Goal: Task Accomplishment & Management: Manage account settings

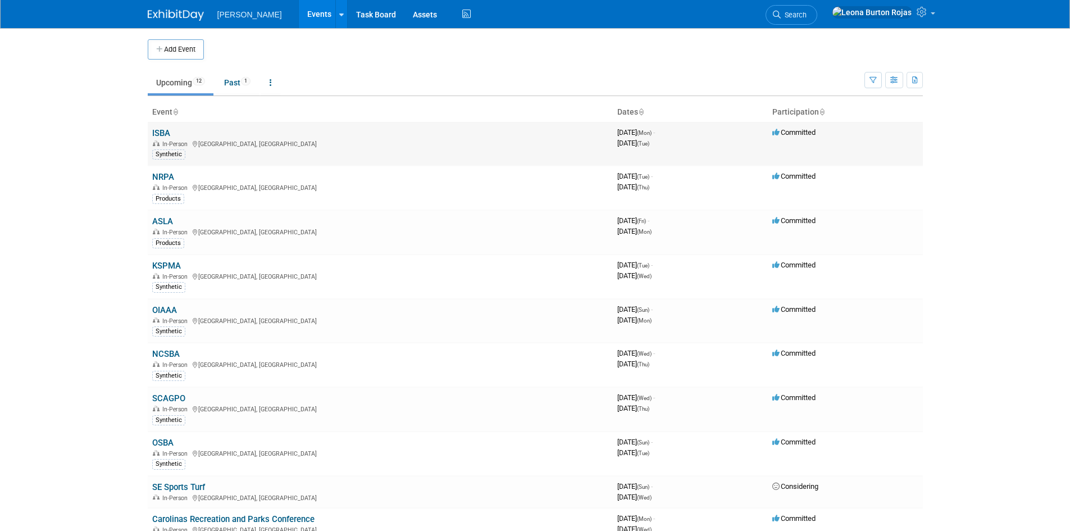
click at [398, 146] on div "In-Person [GEOGRAPHIC_DATA], [GEOGRAPHIC_DATA]" at bounding box center [380, 143] width 456 height 9
click at [165, 131] on link "ISBA" at bounding box center [161, 133] width 18 height 10
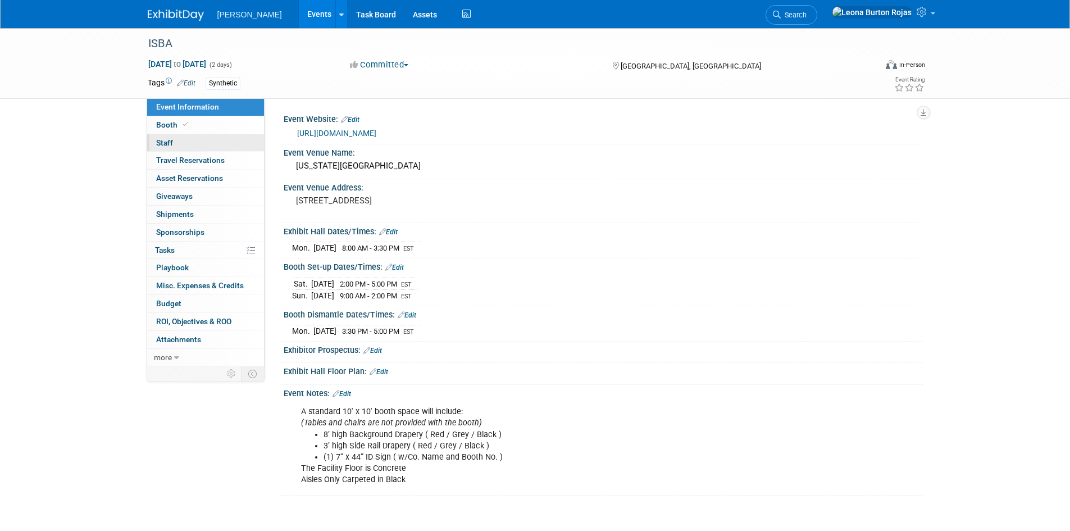
click at [208, 139] on link "0 Staff 0" at bounding box center [205, 142] width 117 height 17
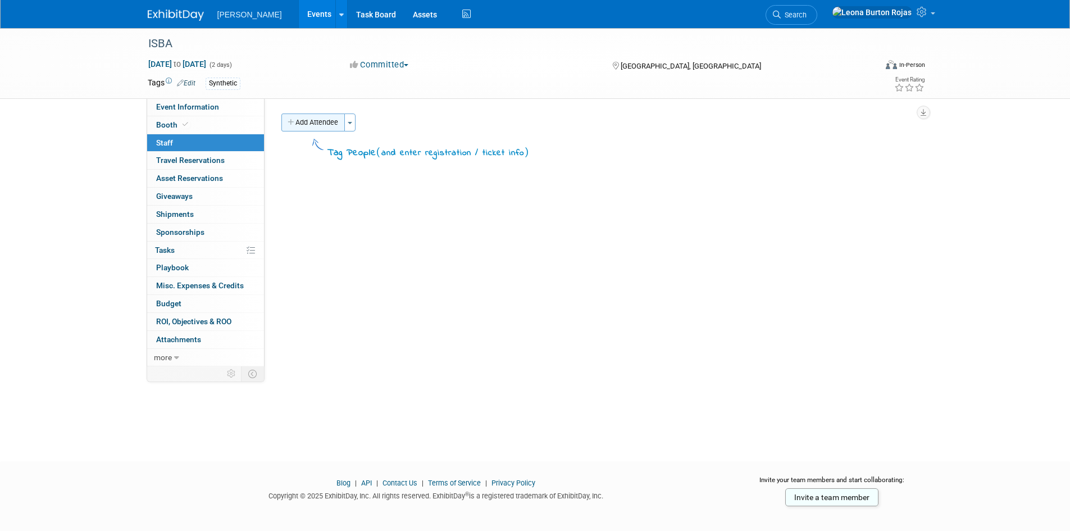
click at [303, 129] on button "Add Attendee" at bounding box center [312, 122] width 63 height 18
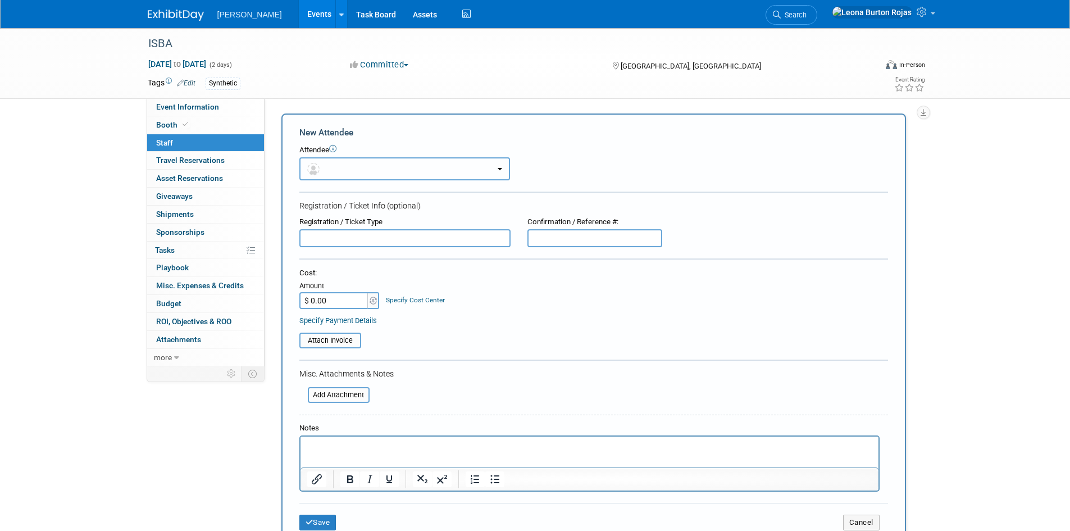
click at [315, 171] on img "button" at bounding box center [313, 169] width 12 height 12
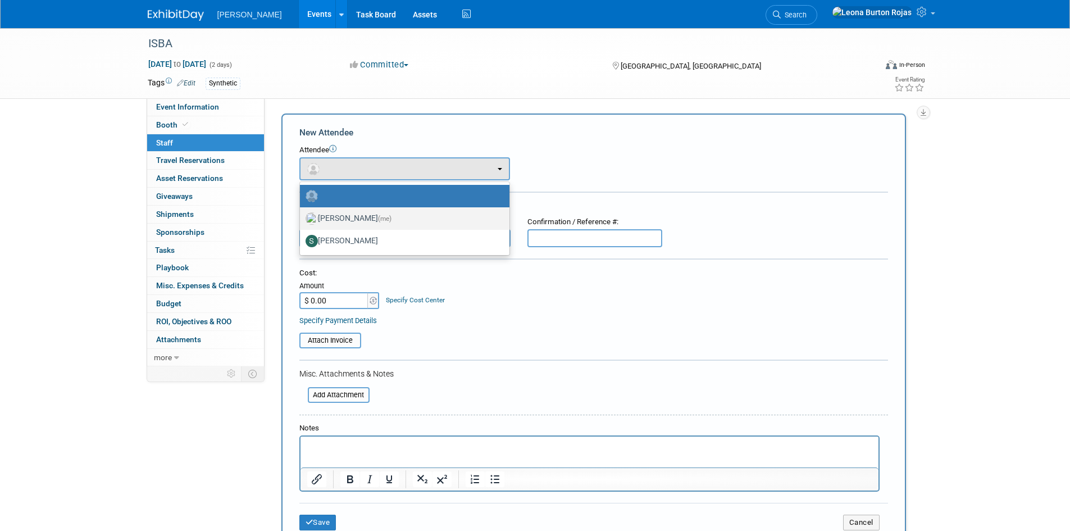
click at [392, 217] on span "(me)" at bounding box center [384, 219] width 13 height 8
click at [302, 217] on input "Leona Burton Rojas (me)" at bounding box center [297, 216] width 7 height 7
select select "6fb463f2-047f-41b9-8034-d94ac9990415"
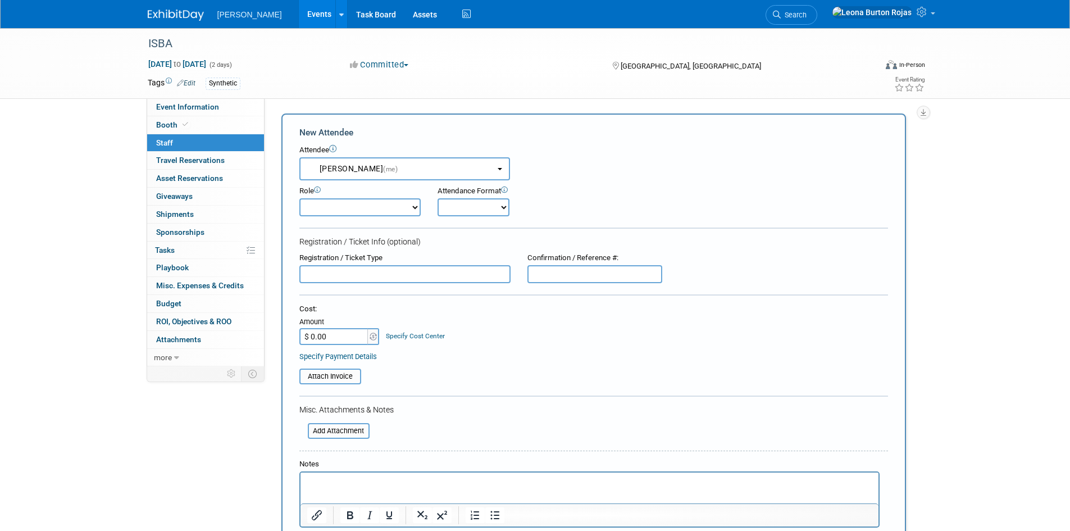
click at [356, 210] on select "Demonstrator Host Planner Presenter Sales Representative Set-up/Dismantle Crew …" at bounding box center [359, 207] width 121 height 18
click at [538, 213] on div "Attendance Format Onsite Remote" at bounding box center [505, 201] width 135 height 30
click at [493, 204] on select "Onsite Remote" at bounding box center [474, 207] width 72 height 18
click at [609, 202] on div "Role Demonstrator Host Planner Presenter Sales Representative" at bounding box center [594, 198] width 606 height 36
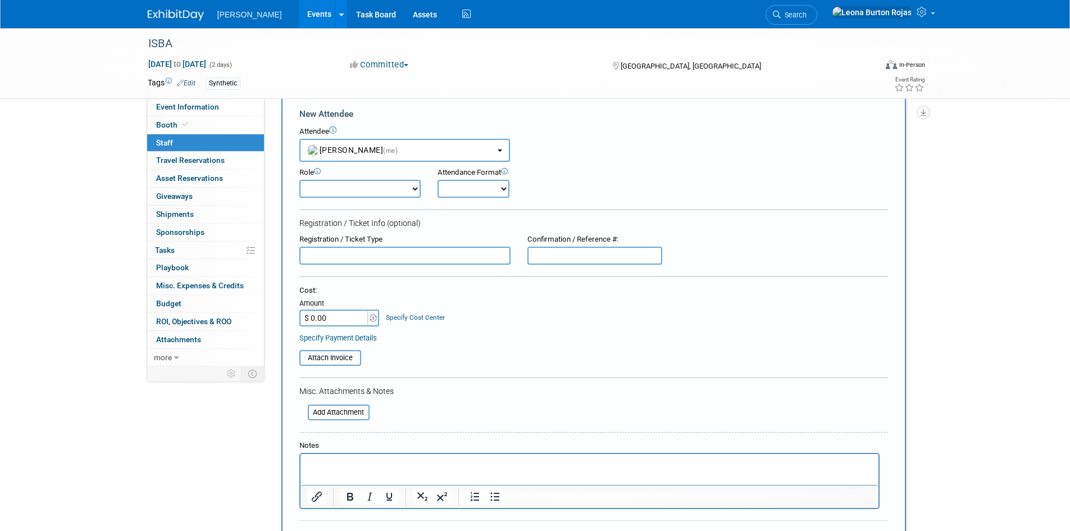
scroll to position [38, 0]
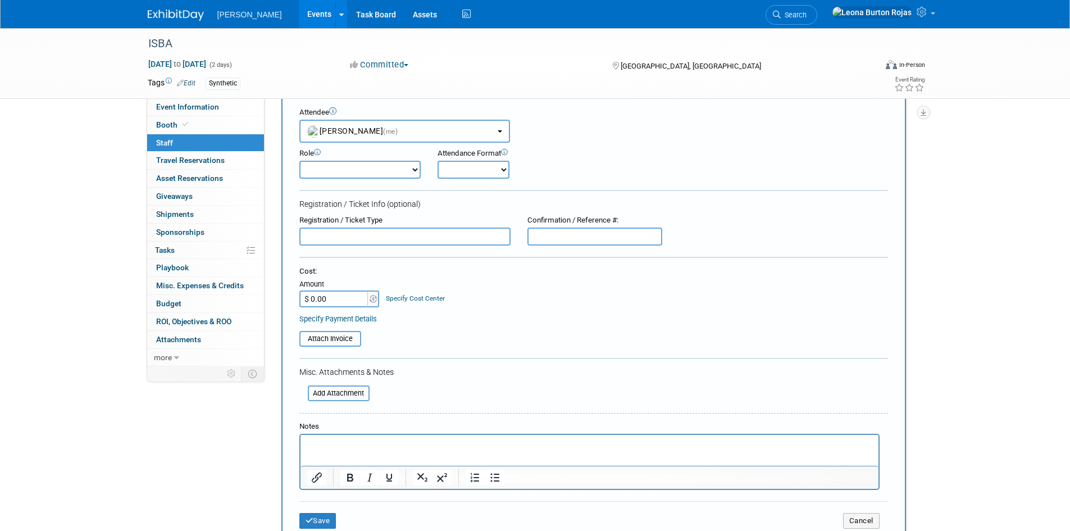
click at [421, 235] on input "text" at bounding box center [404, 237] width 211 height 18
click at [475, 203] on div "Registration / Ticket Info (optional)" at bounding box center [593, 203] width 589 height 11
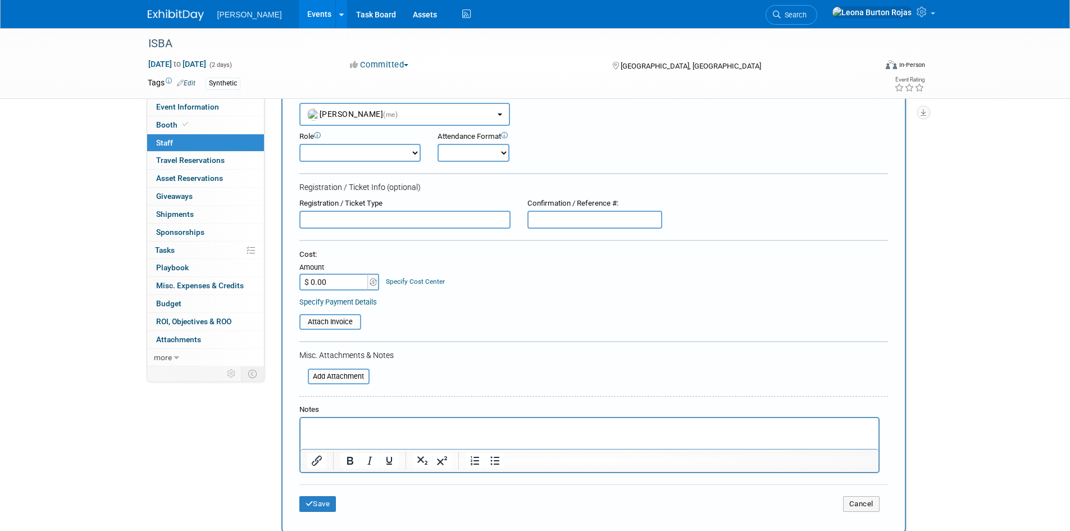
scroll to position [75, 0]
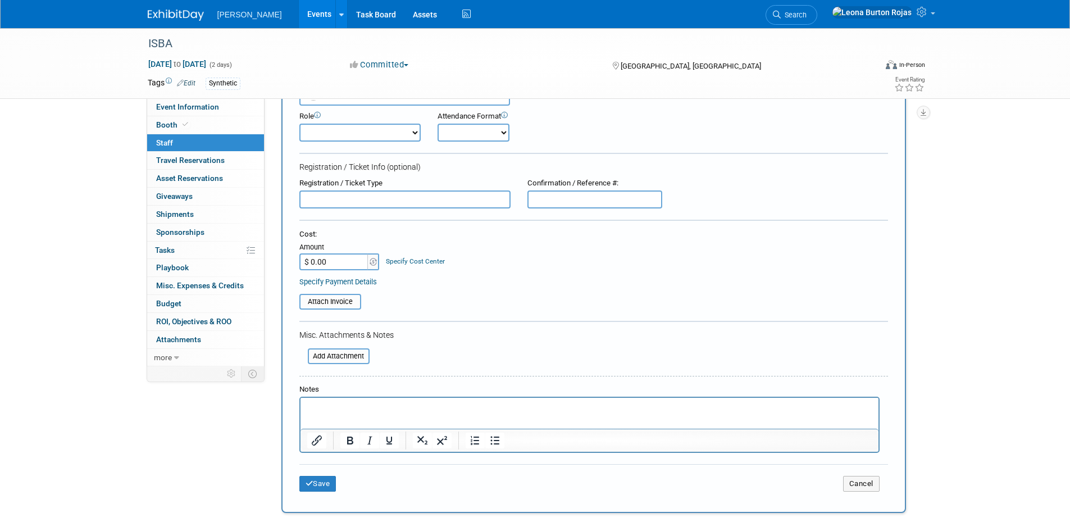
click at [348, 264] on input "$ 0.00" at bounding box center [334, 261] width 70 height 17
click at [498, 265] on div "Cost: Amount $ 0.00 Specify Cost Center Cost Center -- Not Specified --" at bounding box center [593, 249] width 589 height 41
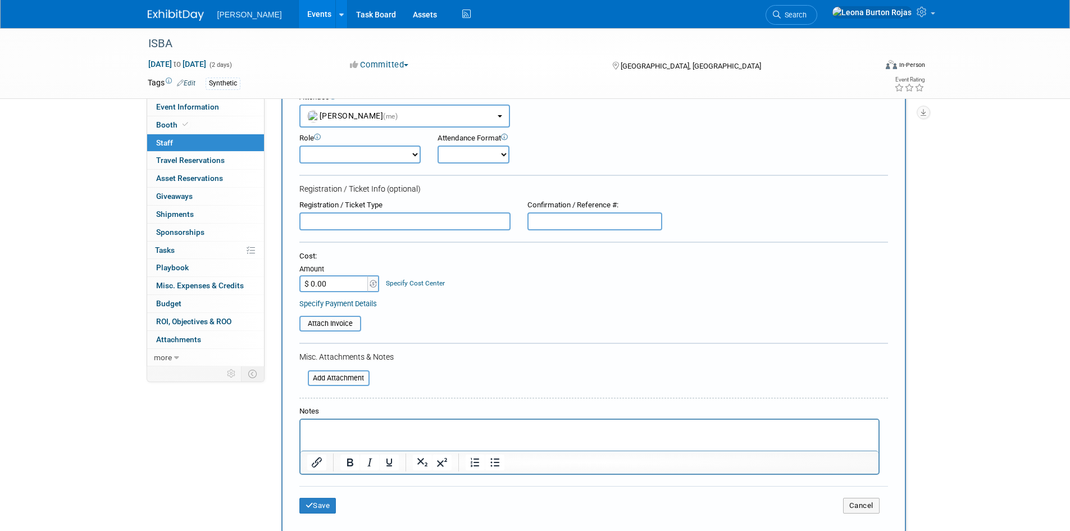
scroll to position [131, 0]
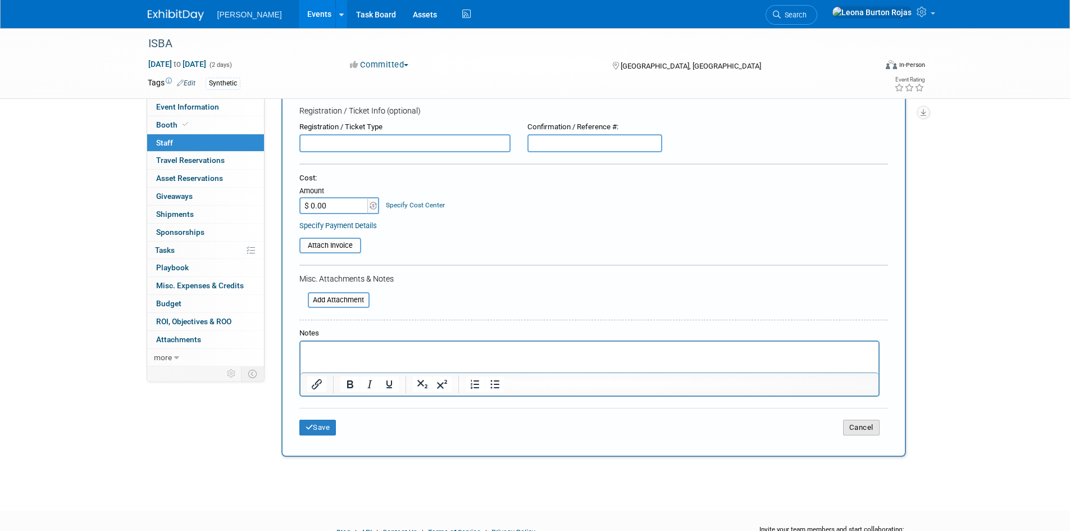
click at [869, 426] on button "Cancel" at bounding box center [861, 428] width 37 height 16
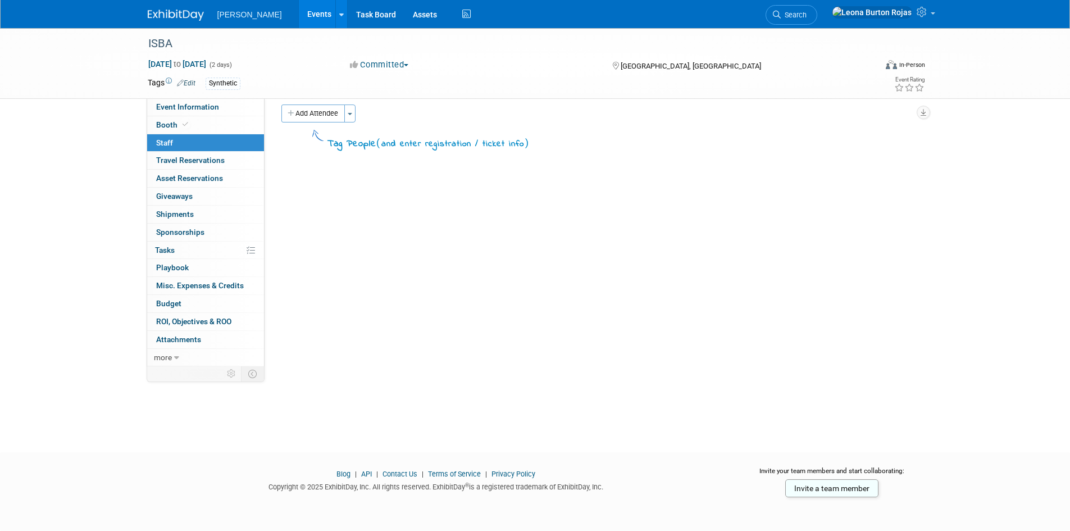
click at [997, 312] on div "ISBA Sep 15, 2025 to Sep 16, 2025 (2 days) Sep 15, 2025 to Sep 16, 2025 Committ…" at bounding box center [535, 225] width 1070 height 413
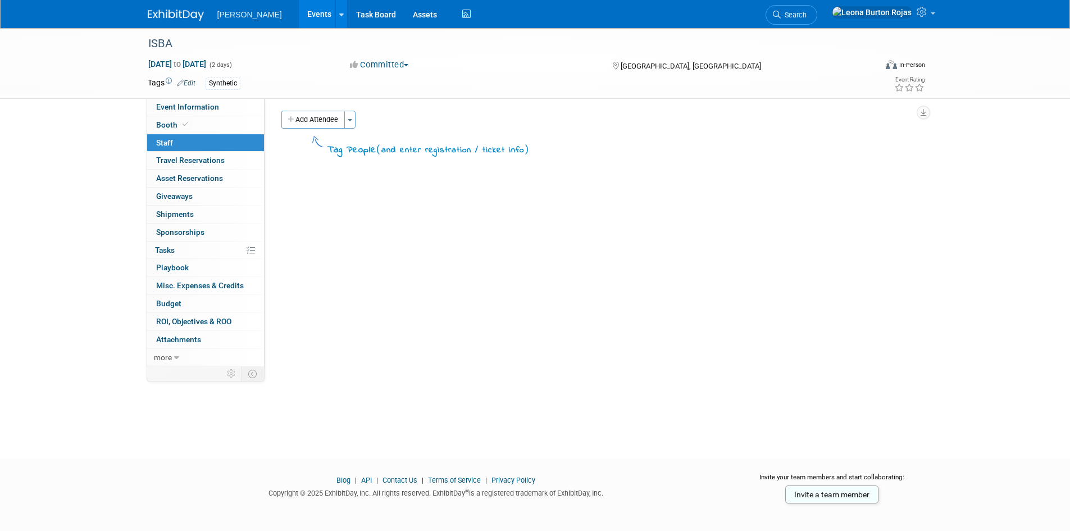
scroll to position [0, 0]
click at [170, 356] on span "more" at bounding box center [163, 357] width 18 height 9
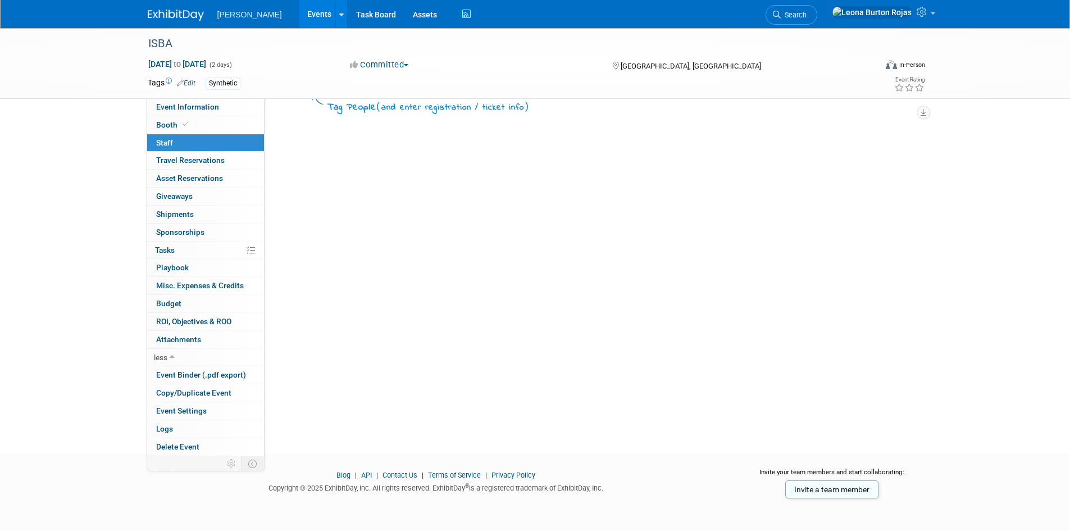
scroll to position [47, 0]
click at [225, 407] on link "Event Settings" at bounding box center [205, 410] width 117 height 17
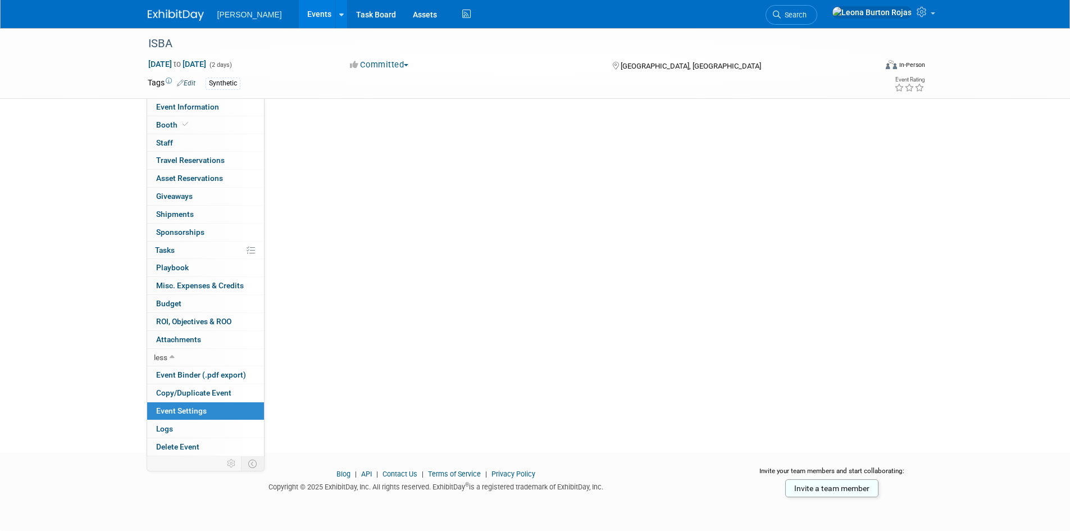
scroll to position [0, 0]
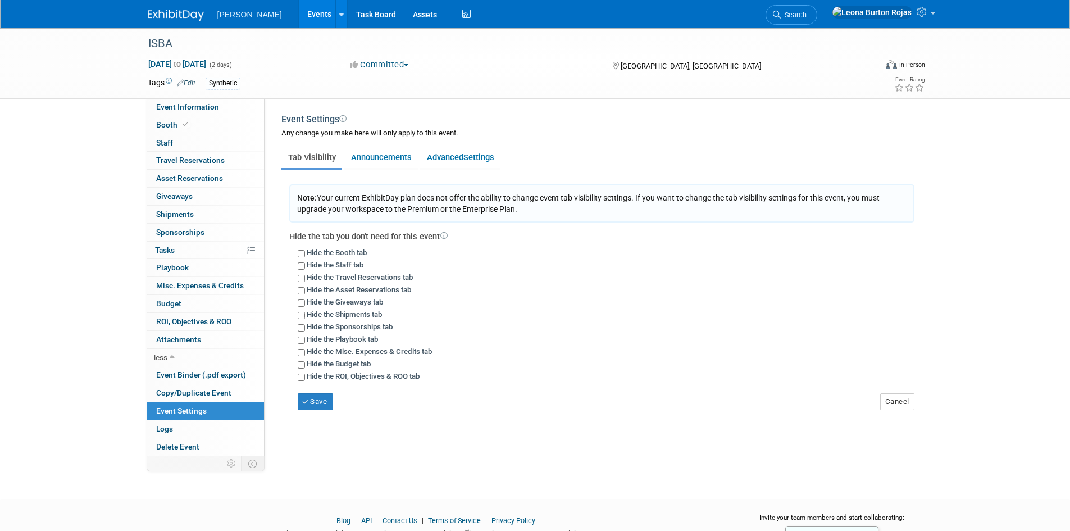
click at [406, 280] on label "Hide the Travel Reservations tab" at bounding box center [360, 277] width 106 height 8
click at [305, 280] on input "Hide the Travel Reservations tab" at bounding box center [301, 278] width 7 height 7
checkbox input "true"
click at [317, 406] on button "Save" at bounding box center [316, 401] width 36 height 17
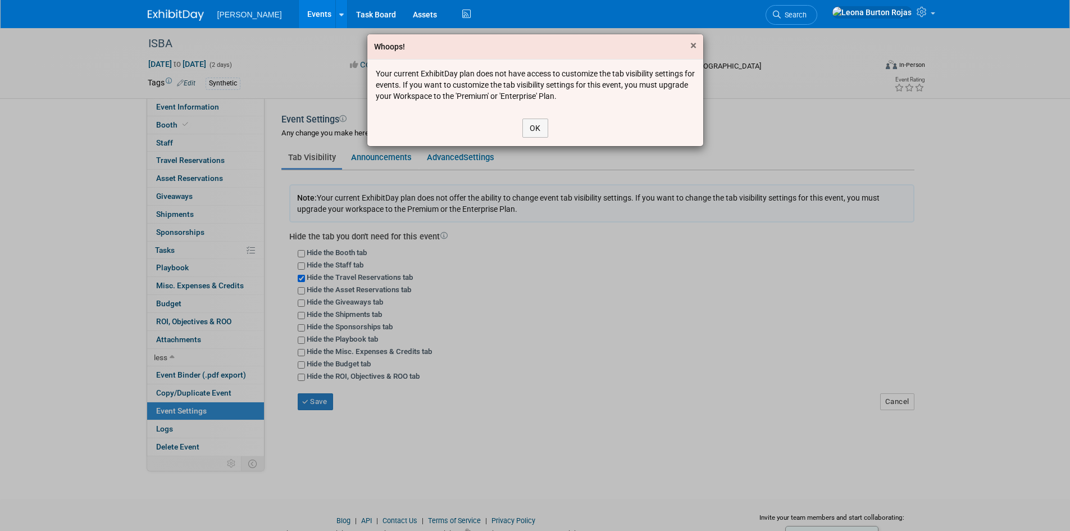
click at [696, 46] on span "×" at bounding box center [693, 45] width 6 height 13
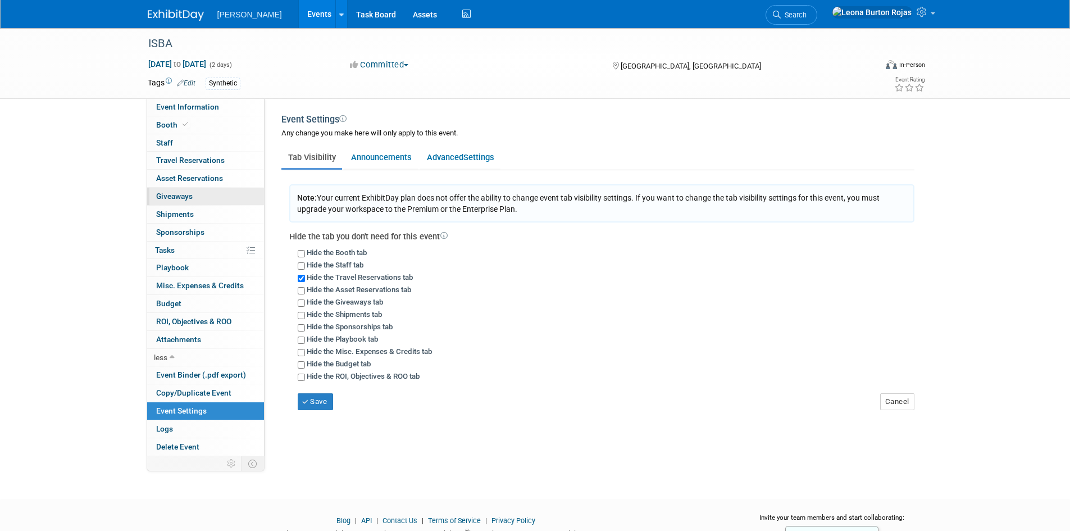
click at [185, 192] on span "Giveaways 0" at bounding box center [174, 196] width 37 height 9
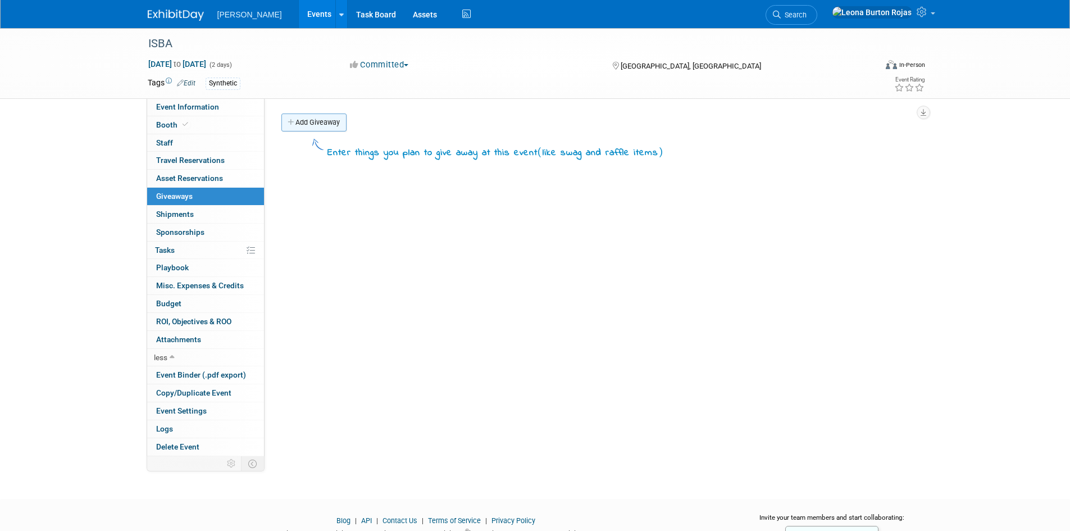
click at [286, 124] on link "Add Giveaway" at bounding box center [313, 122] width 65 height 18
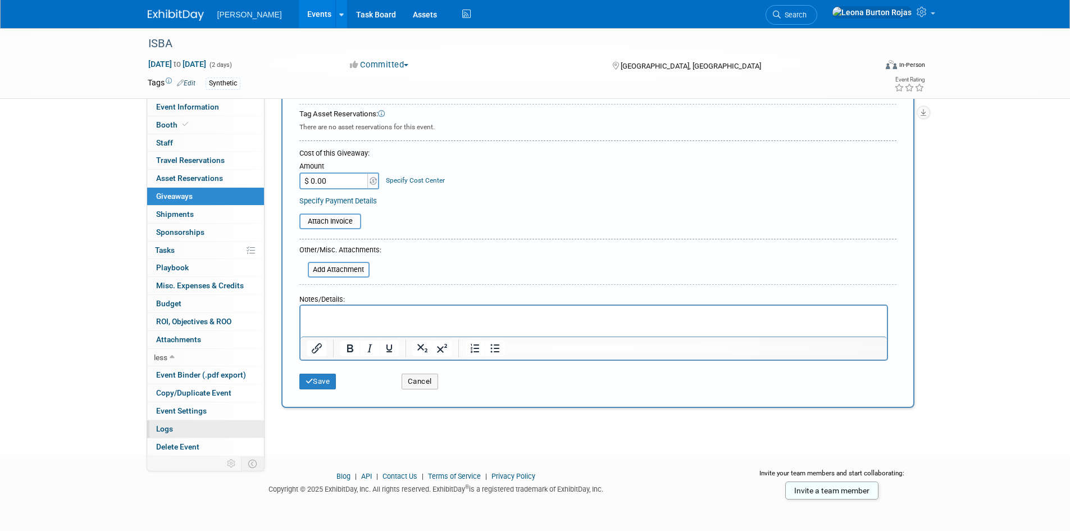
scroll to position [83, 0]
click at [165, 430] on span "Logs" at bounding box center [164, 428] width 17 height 9
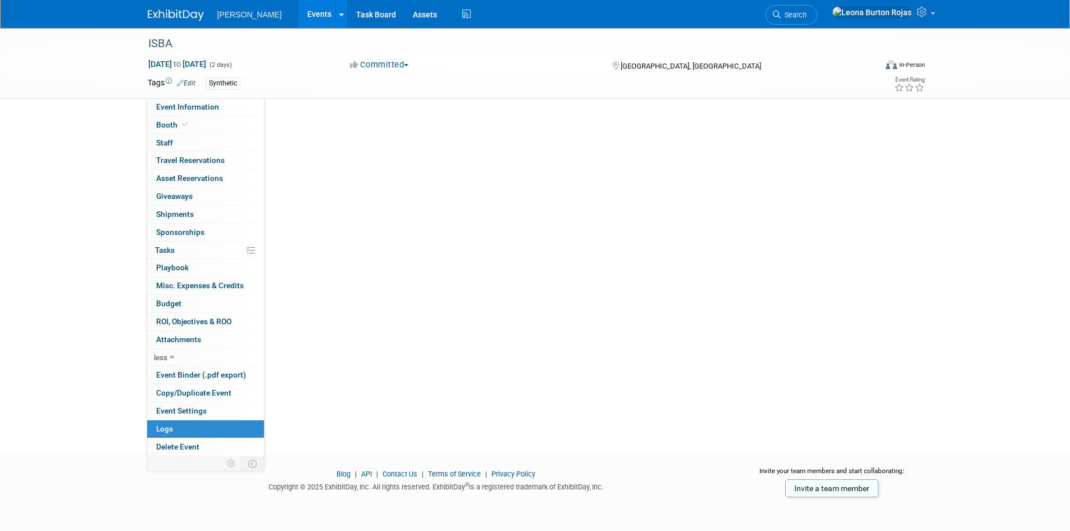
scroll to position [0, 0]
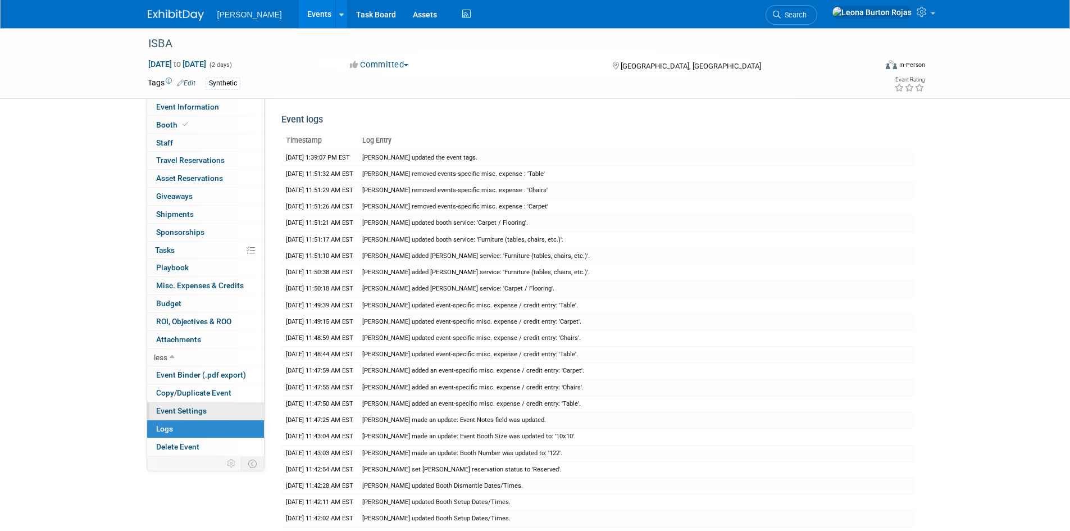
click at [210, 407] on link "Event Settings" at bounding box center [205, 410] width 117 height 17
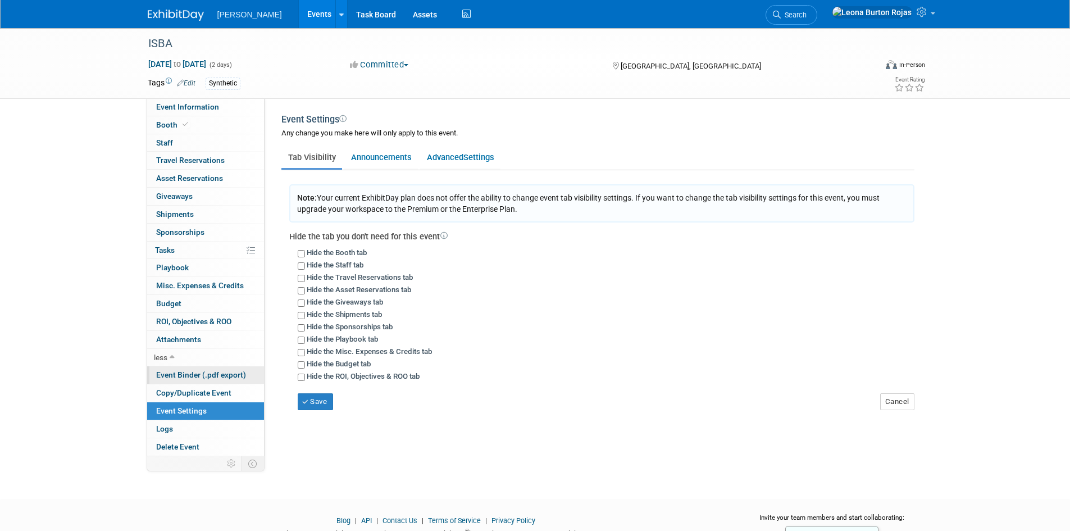
click at [181, 377] on span "Event Binder (.pdf export)" at bounding box center [201, 374] width 90 height 9
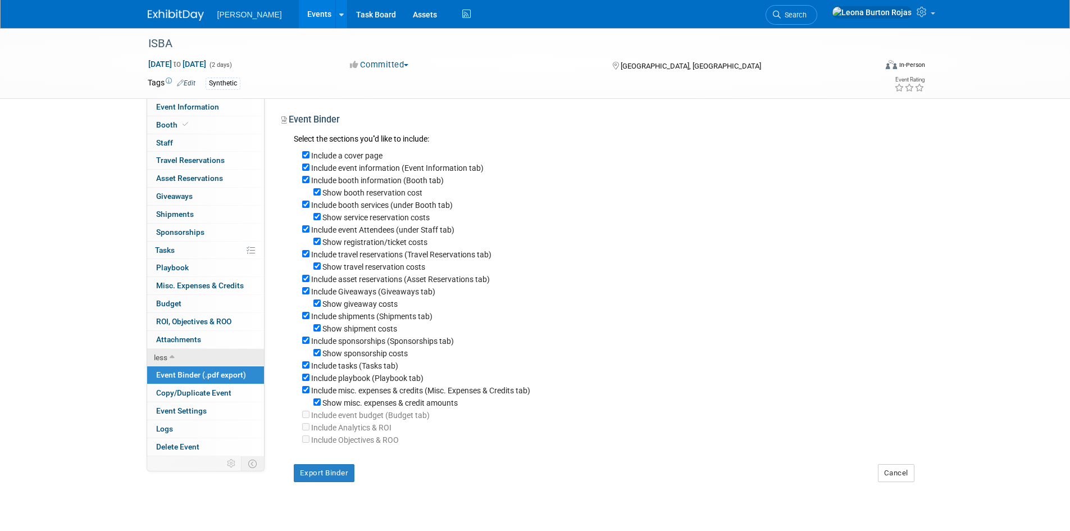
click at [190, 361] on link "less" at bounding box center [205, 357] width 117 height 17
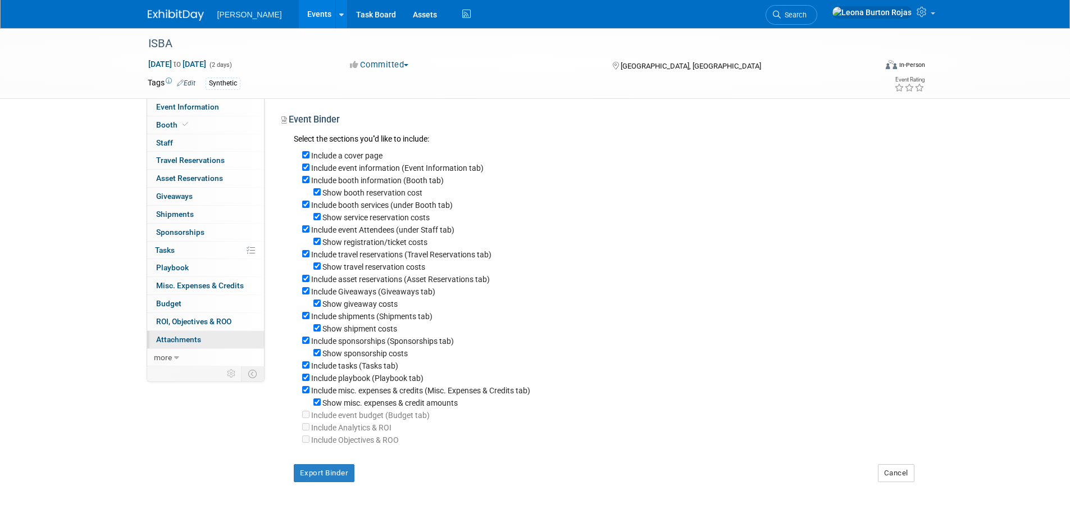
click at [180, 342] on span "Attachments 0" at bounding box center [178, 339] width 45 height 9
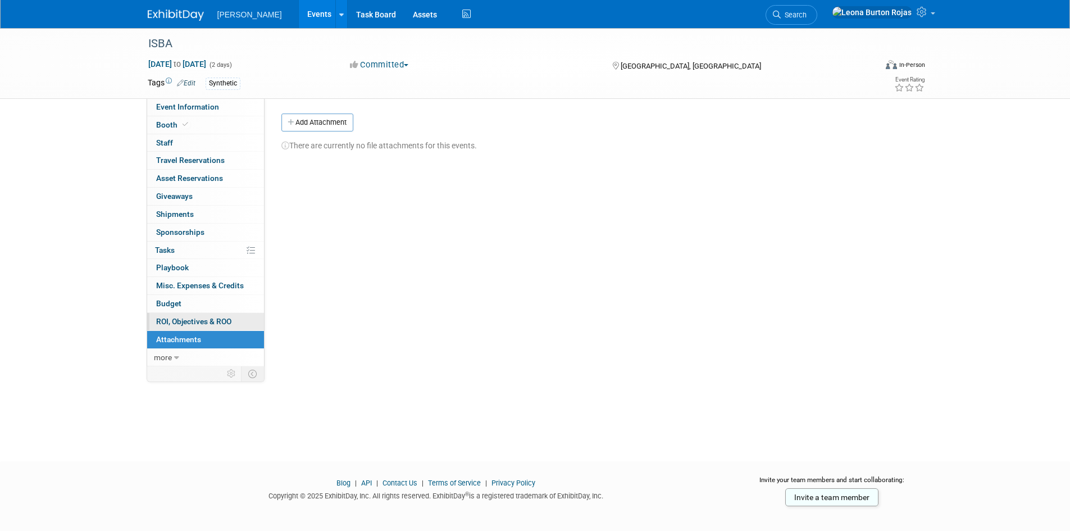
click at [209, 321] on span "ROI, Objectives & ROO 0" at bounding box center [193, 321] width 75 height 9
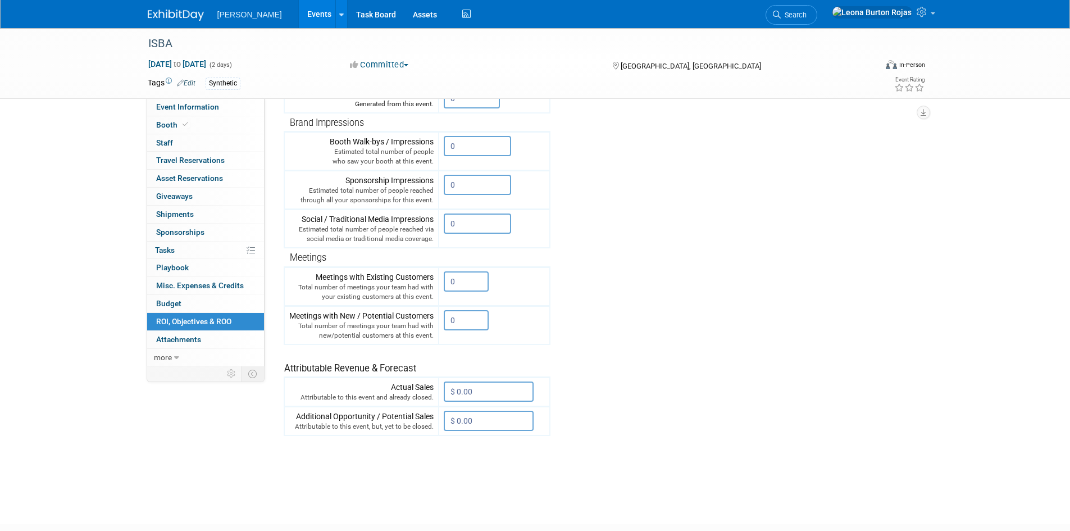
scroll to position [225, 0]
click at [176, 274] on link "0 Playbook 0" at bounding box center [205, 267] width 117 height 17
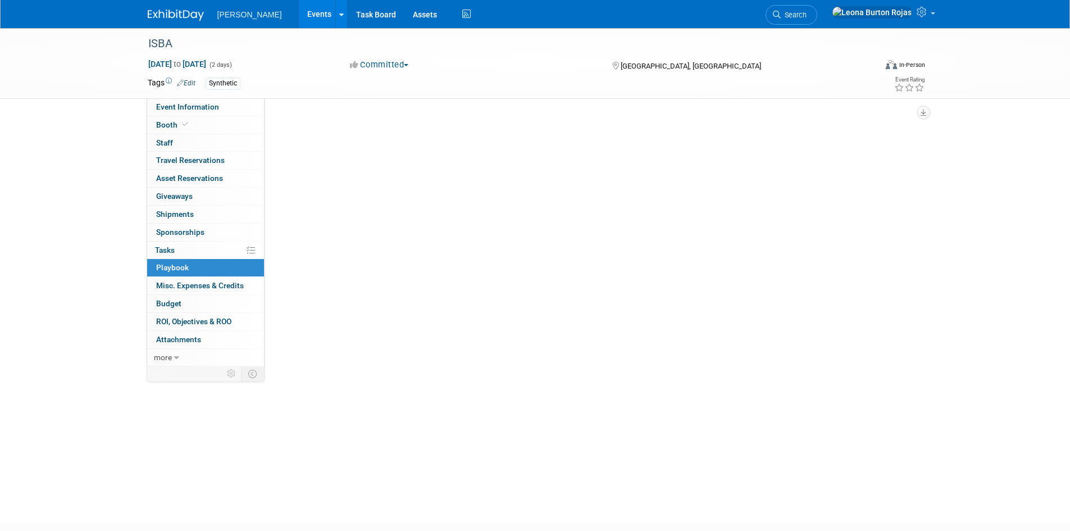
scroll to position [0, 0]
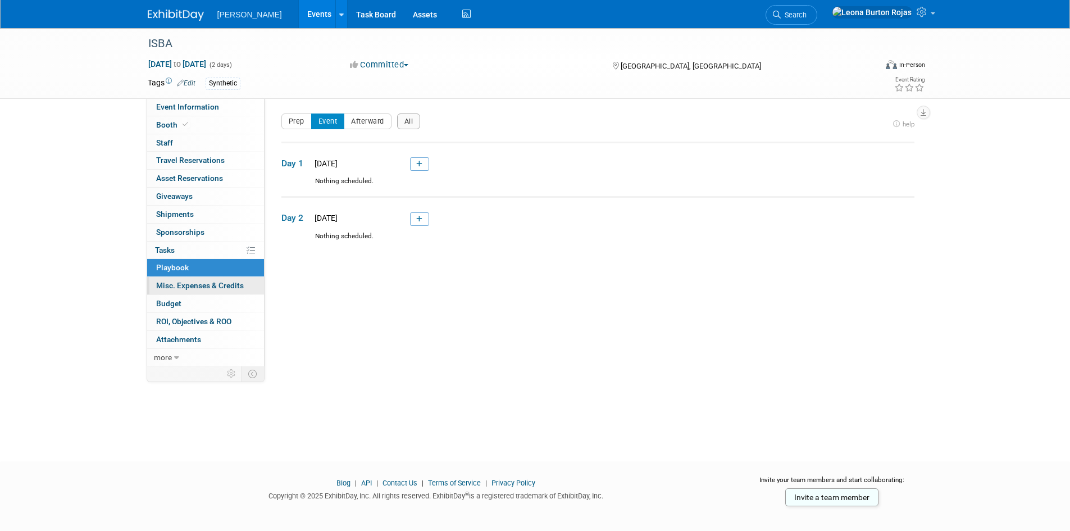
click at [175, 287] on span "Misc. Expenses & Credits 0" at bounding box center [200, 285] width 88 height 9
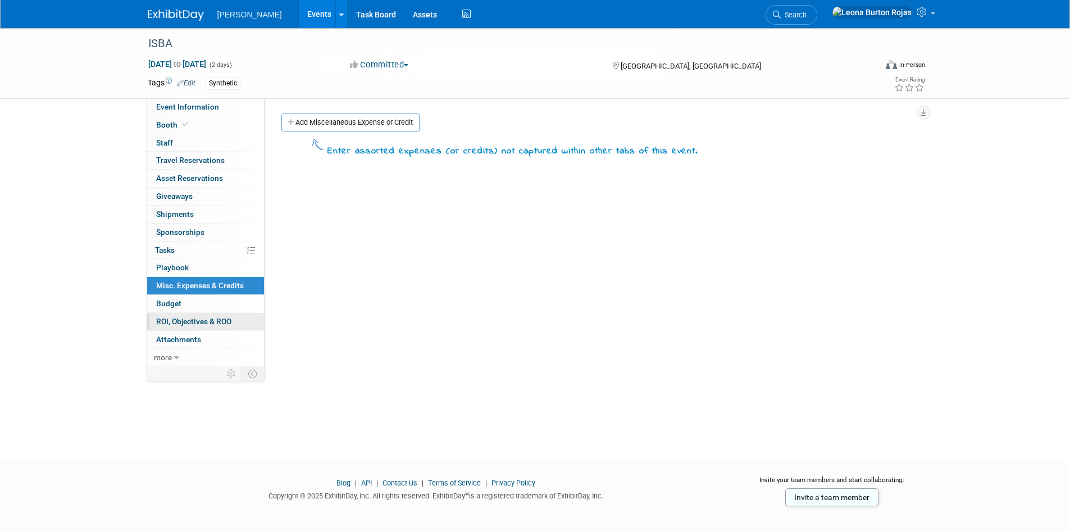
click at [182, 314] on link "0 ROI, Objectives & ROO 0" at bounding box center [205, 321] width 117 height 17
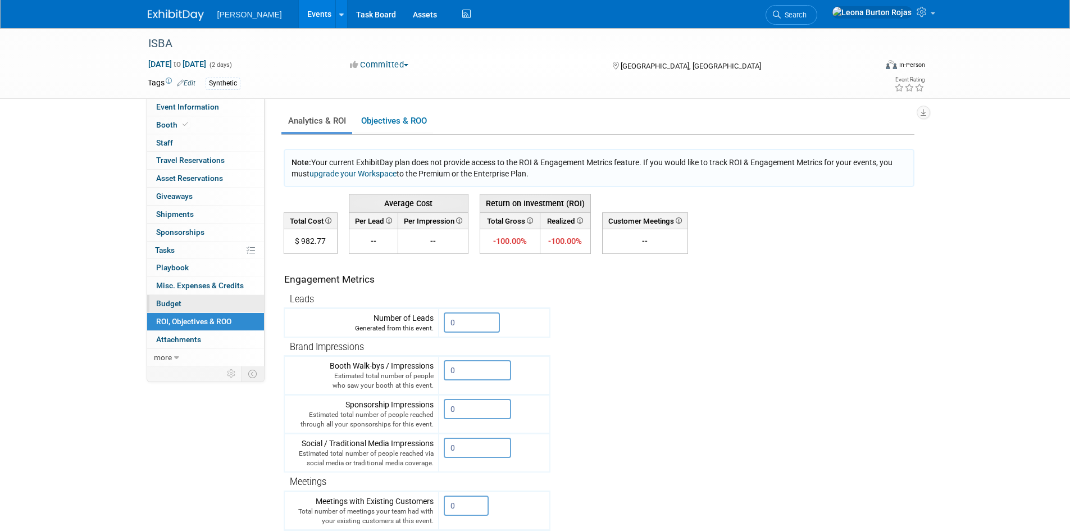
click at [183, 307] on link "Budget" at bounding box center [205, 303] width 117 height 17
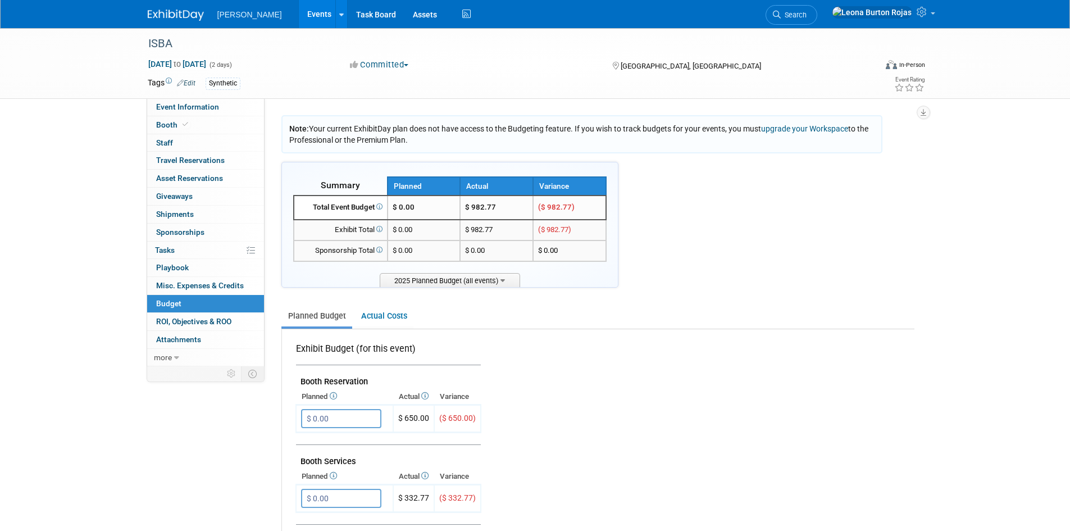
click at [792, 311] on ul "Planned Budget Actual Costs" at bounding box center [597, 317] width 633 height 25
